Goal: Task Accomplishment & Management: Manage account settings

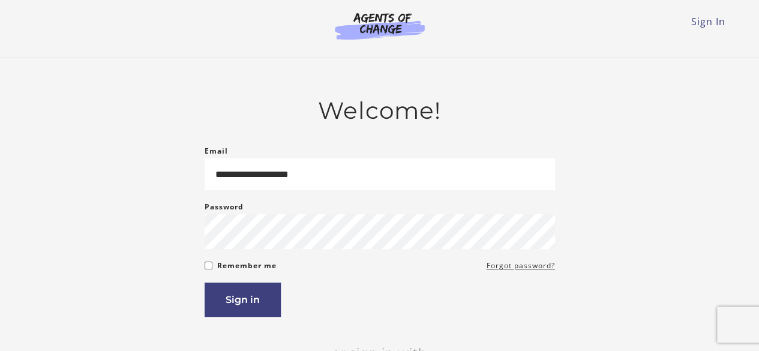
type input "**********"
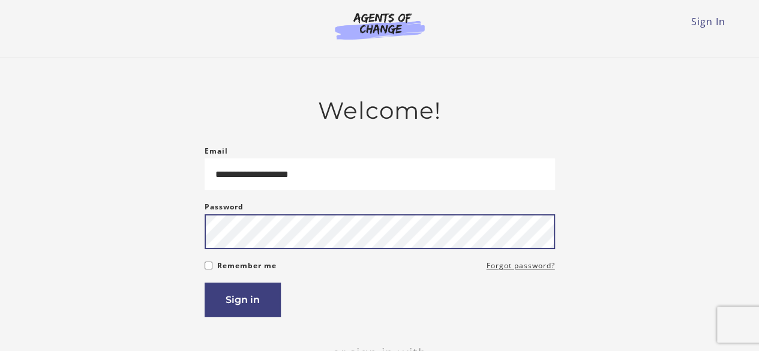
click at [205, 282] on button "Sign in" at bounding box center [243, 299] width 76 height 34
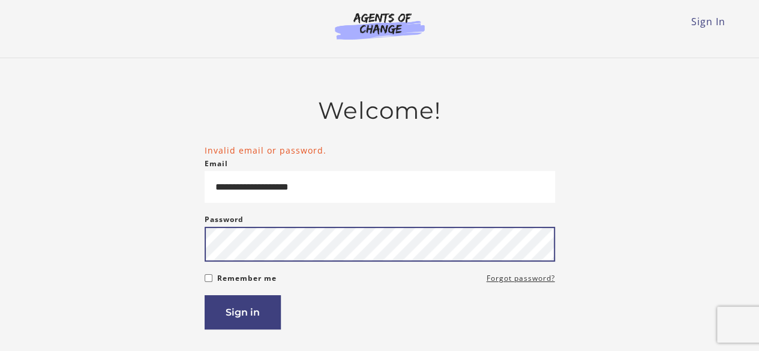
click at [205, 295] on button "Sign in" at bounding box center [243, 312] width 76 height 34
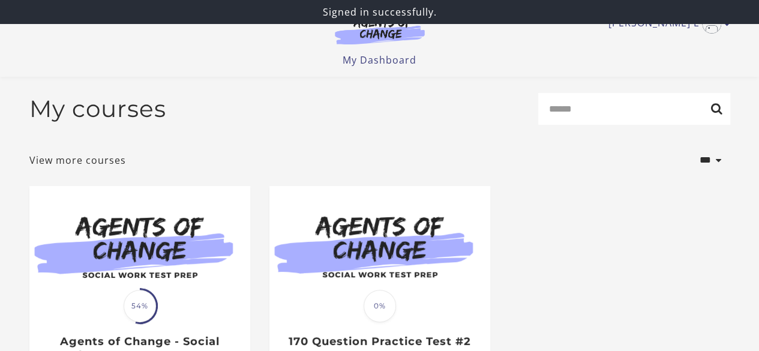
scroll to position [120, 0]
